Goal: Task Accomplishment & Management: Complete application form

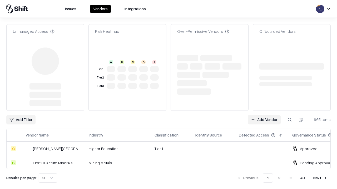
click at [264, 115] on link "Add Vendor" at bounding box center [263, 119] width 33 height 9
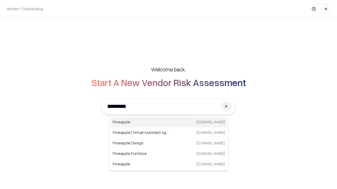
click at [169, 122] on div "Pineapple [DOMAIN_NAME]" at bounding box center [168, 122] width 116 height 11
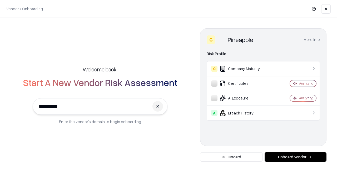
type input "*********"
click at [295, 157] on button "Onboard Vendor" at bounding box center [295, 156] width 62 height 9
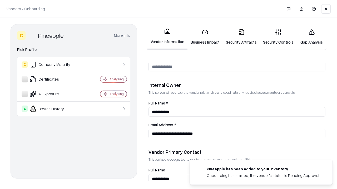
scroll to position [272, 0]
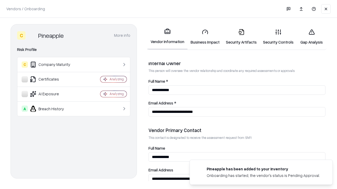
click at [205, 37] on link "Business Impact" at bounding box center [204, 37] width 35 height 24
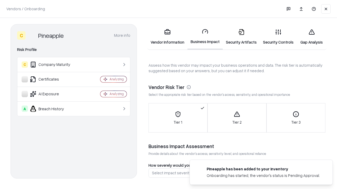
click at [311, 37] on link "Gap Analysis" at bounding box center [311, 37] width 30 height 24
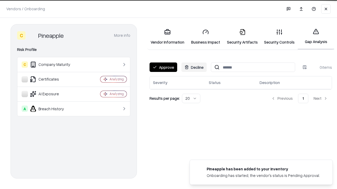
click at [163, 67] on button "Approve" at bounding box center [163, 67] width 28 height 9
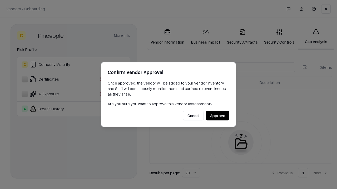
click at [217, 116] on button "Approve" at bounding box center [217, 115] width 23 height 9
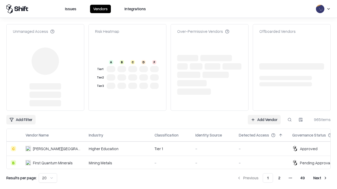
click at [264, 115] on link "Add Vendor" at bounding box center [263, 119] width 33 height 9
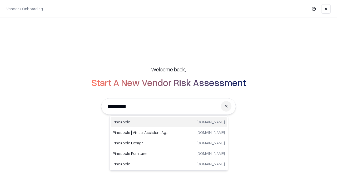
click at [169, 122] on div "Pineapple [DOMAIN_NAME]" at bounding box center [168, 122] width 116 height 11
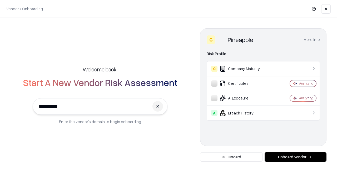
type input "*********"
click at [295, 157] on button "Onboard Vendor" at bounding box center [295, 156] width 62 height 9
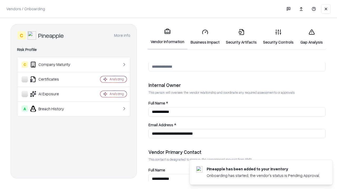
scroll to position [272, 0]
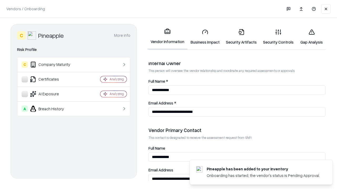
click at [311, 37] on link "Gap Analysis" at bounding box center [311, 37] width 30 height 24
